Goal: Communication & Community: Answer question/provide support

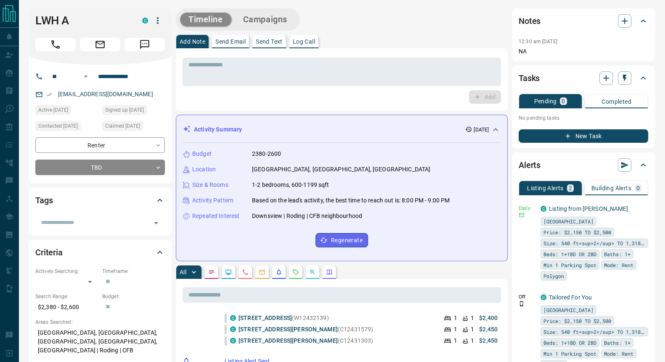
click at [265, 43] on p "Send Text" at bounding box center [269, 42] width 27 height 6
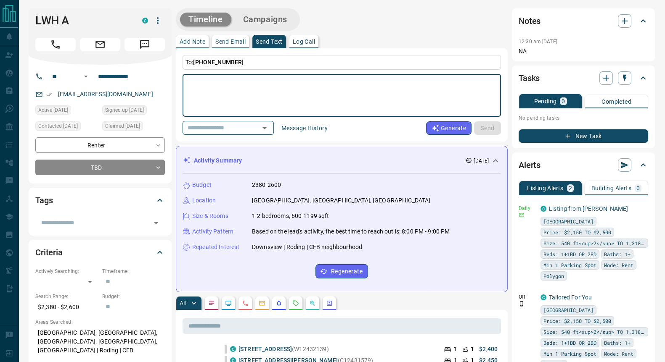
click at [241, 90] on textarea at bounding box center [341, 96] width 307 height 36
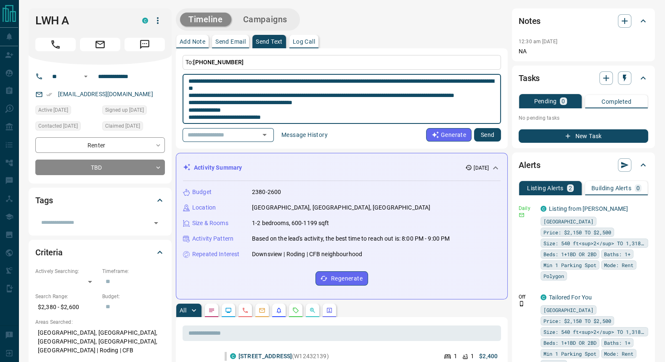
scroll to position [15, 0]
type textarea "**********"
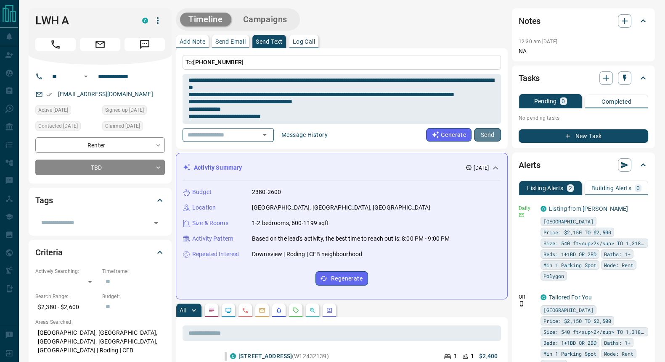
click at [483, 132] on button "Send" at bounding box center [487, 134] width 27 height 13
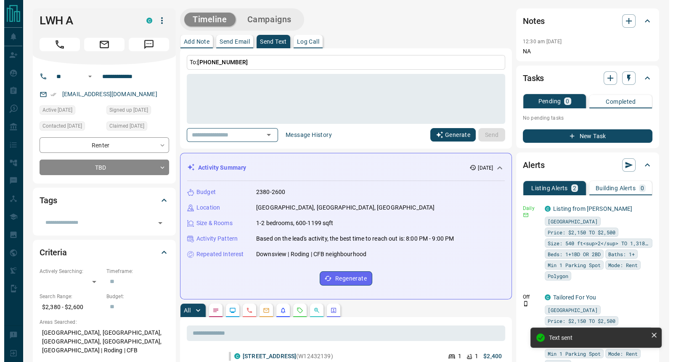
scroll to position [0, 0]
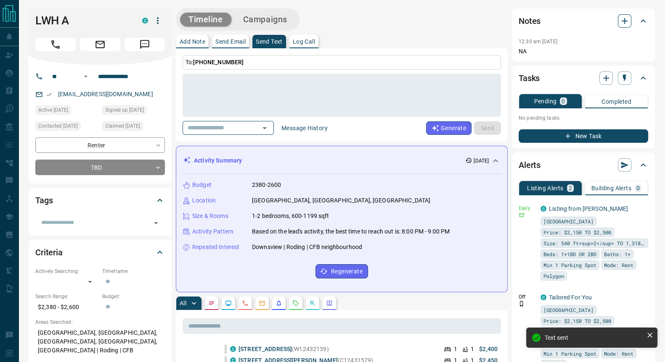
click at [622, 22] on icon "button" at bounding box center [624, 21] width 10 height 10
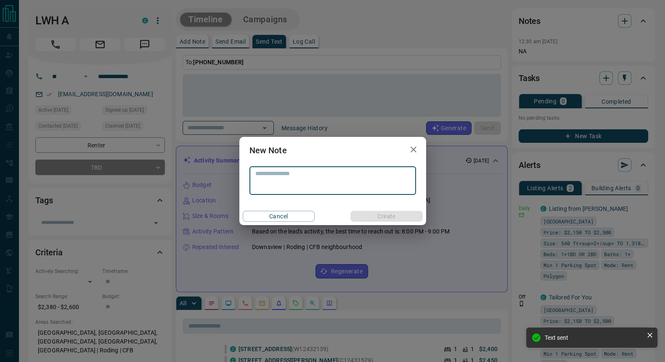
scroll to position [954, 0]
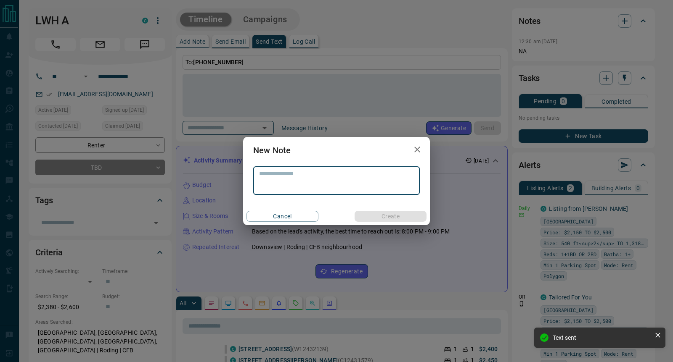
click at [277, 179] on textarea at bounding box center [336, 180] width 155 height 21
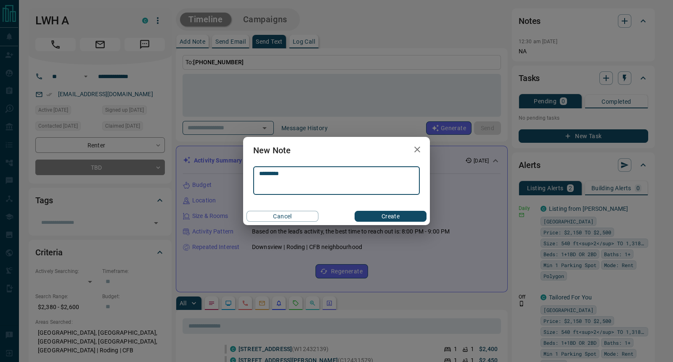
type textarea "*********"
click at [402, 213] on button "Create" at bounding box center [390, 216] width 72 height 11
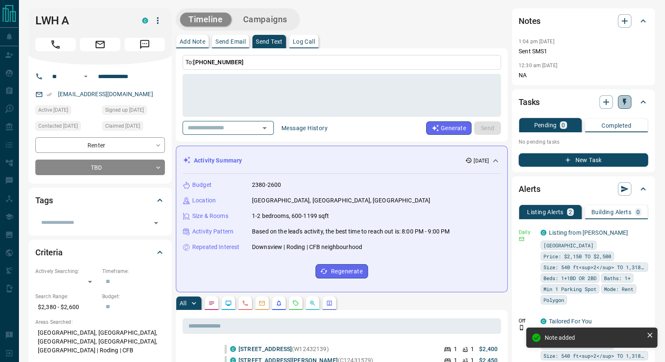
click at [625, 100] on icon "button" at bounding box center [624, 102] width 8 height 8
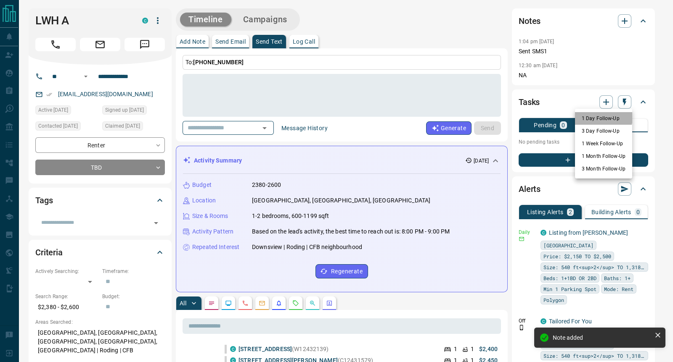
drag, startPoint x: 595, startPoint y: 117, endPoint x: 632, endPoint y: 109, distance: 37.4
click at [595, 117] on li "1 Day Follow-Up" at bounding box center [603, 118] width 57 height 13
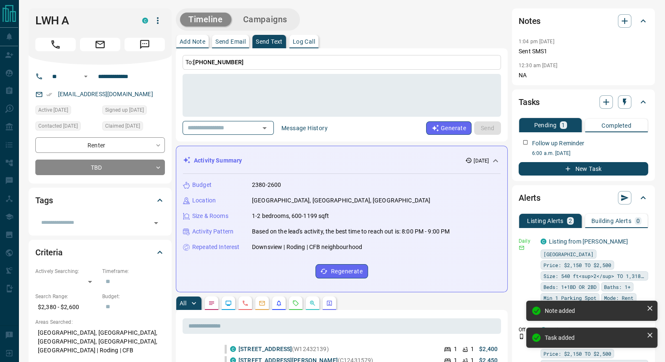
click at [625, 102] on icon "button" at bounding box center [624, 102] width 8 height 8
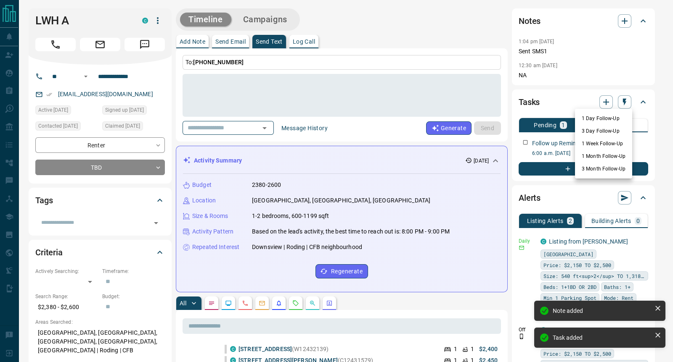
click at [596, 130] on li "3 Day Follow-Up" at bounding box center [603, 131] width 57 height 13
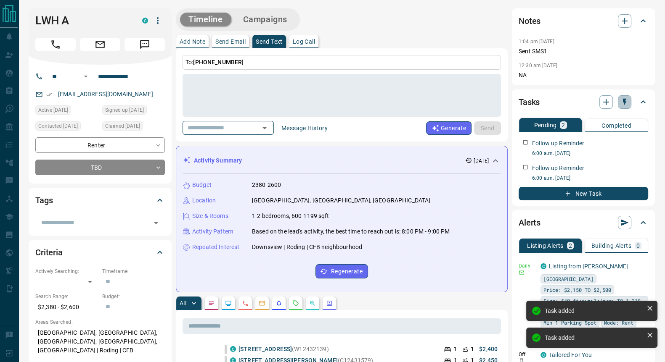
click at [627, 104] on icon "button" at bounding box center [624, 102] width 8 height 8
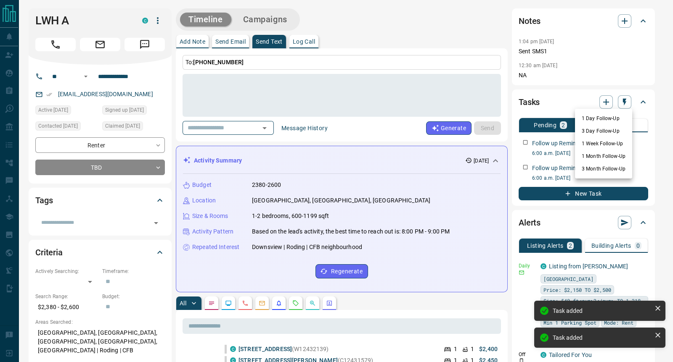
click at [590, 146] on li "1 Week Follow-Up" at bounding box center [603, 144] width 57 height 13
